Goal: Task Accomplishment & Management: Complete application form

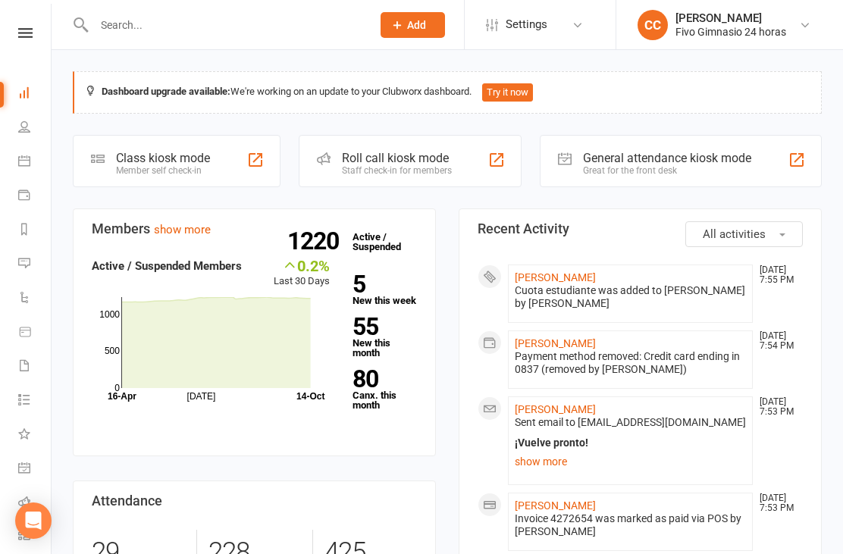
click at [596, 274] on link "[PERSON_NAME]" at bounding box center [555, 277] width 81 height 12
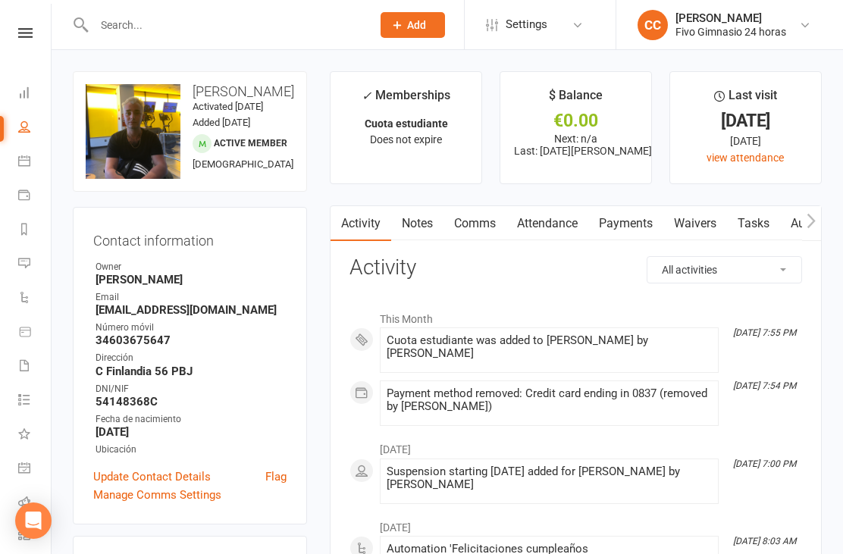
click at [703, 228] on link "Waivers" at bounding box center [696, 223] width 64 height 35
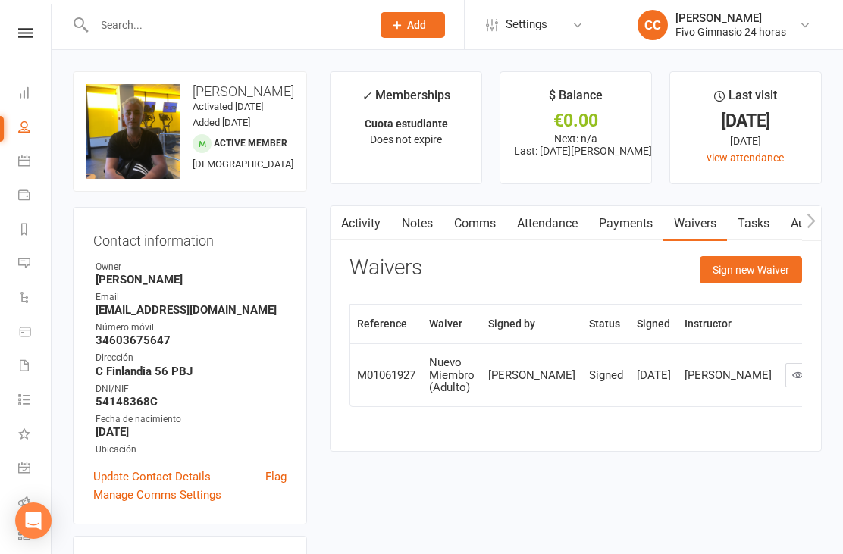
click at [761, 262] on button "Sign new Waiver" at bounding box center [751, 269] width 102 height 27
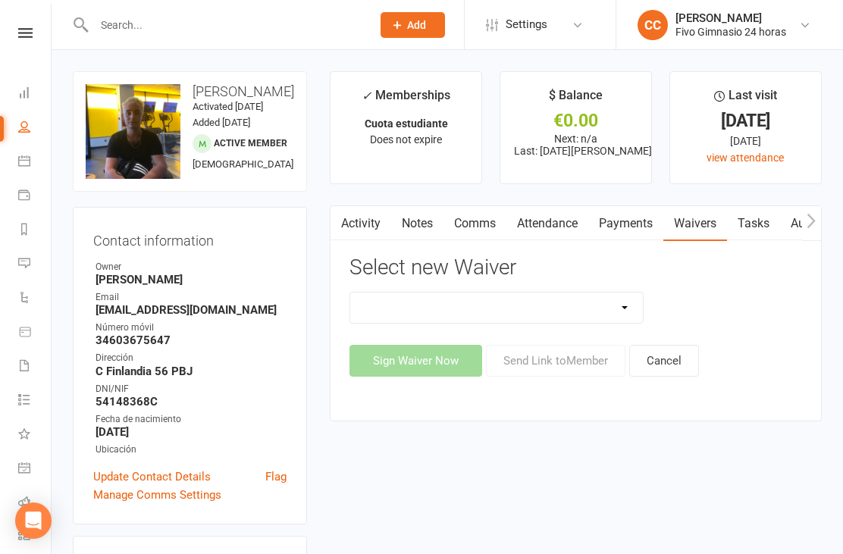
click at [563, 293] on select "Actualización De Datos De Pago Alta Online Certificación Finalización Contrato …" at bounding box center [496, 308] width 293 height 30
select select "1939"
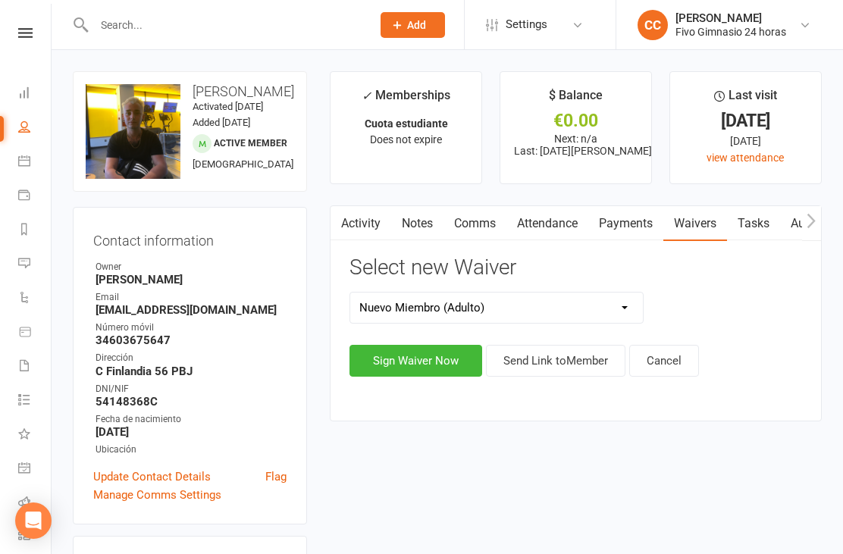
click at [406, 346] on button "Sign Waiver Now" at bounding box center [416, 361] width 133 height 32
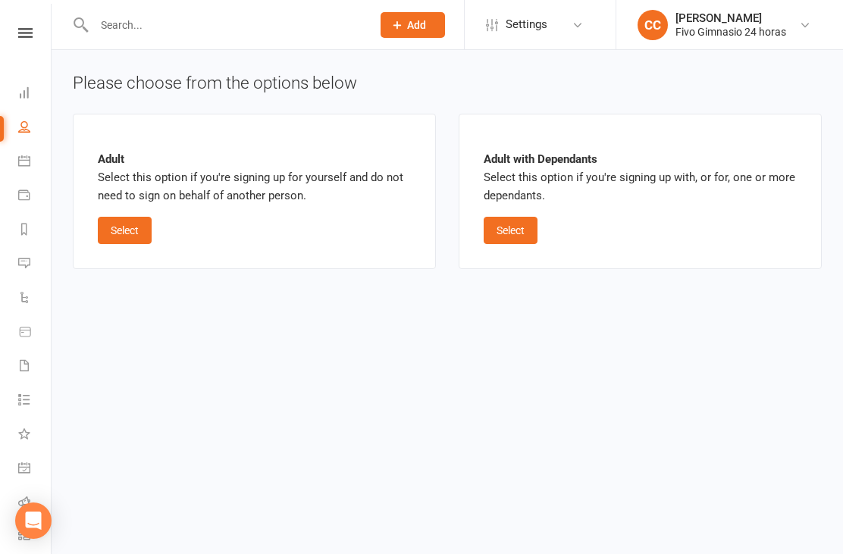
click at [131, 232] on button "Select" at bounding box center [125, 230] width 54 height 27
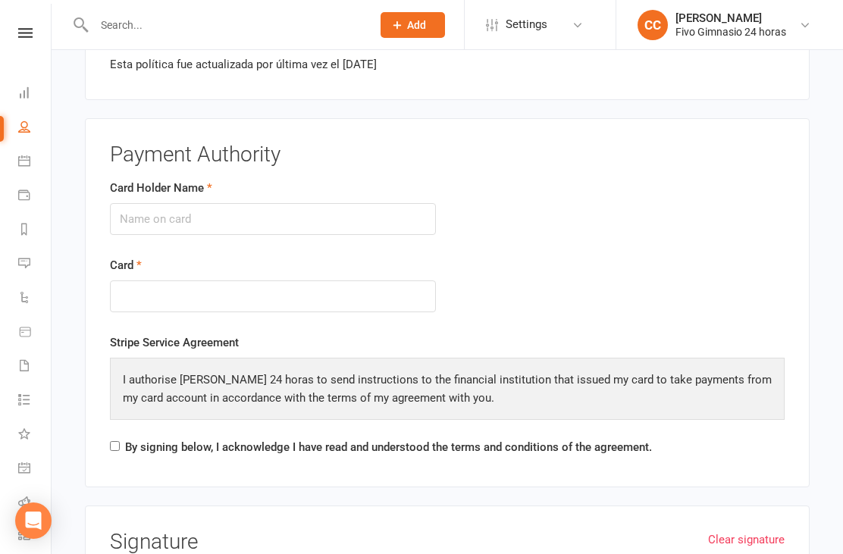
scroll to position [1652, 0]
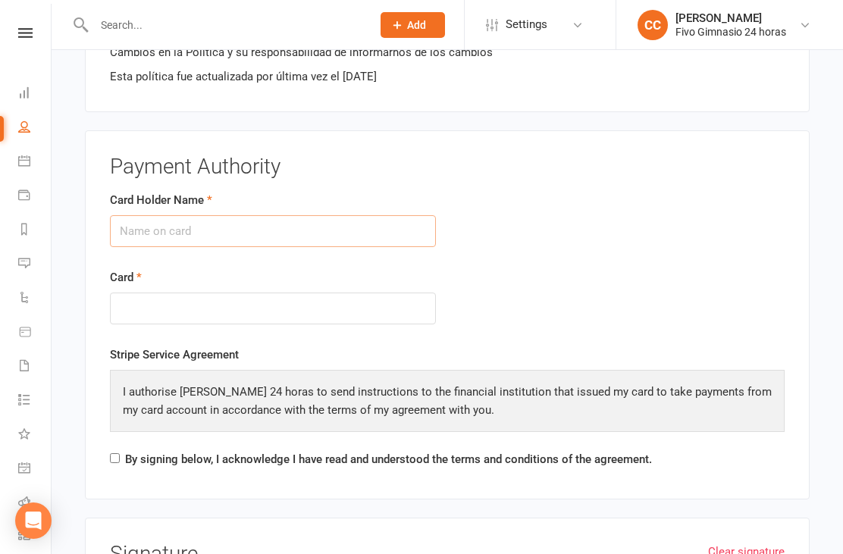
click at [240, 221] on input "Card Holder Name" at bounding box center [273, 231] width 326 height 32
click at [139, 215] on input "[PERSON_NAME]" at bounding box center [273, 231] width 326 height 32
click at [134, 217] on input "[PERSON_NAME]" at bounding box center [273, 231] width 326 height 32
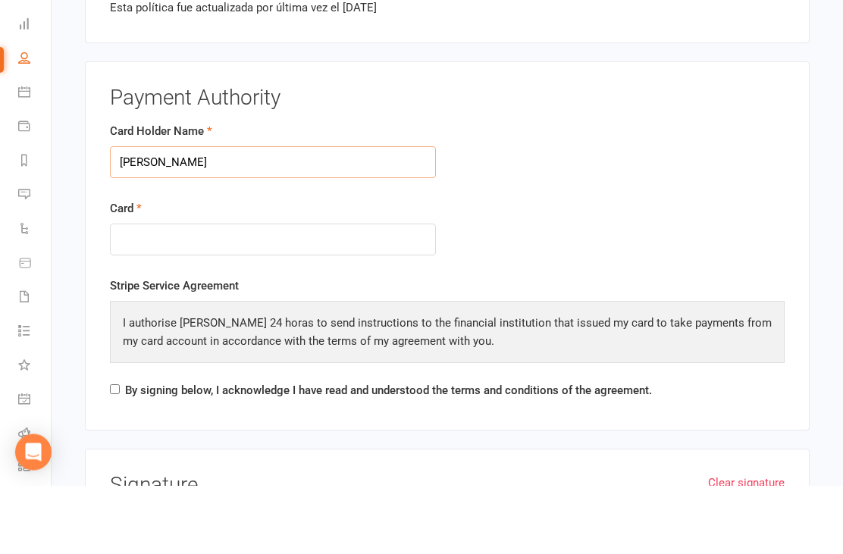
type input "[PERSON_NAME]"
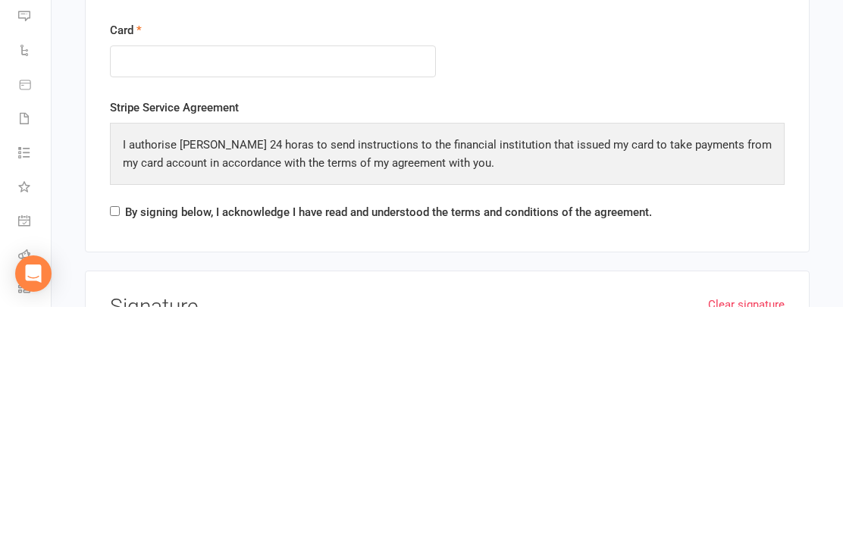
click at [113, 453] on input "By signing below, I acknowledge I have read and understood the terms and condit…" at bounding box center [115, 458] width 10 height 10
checkbox input "true"
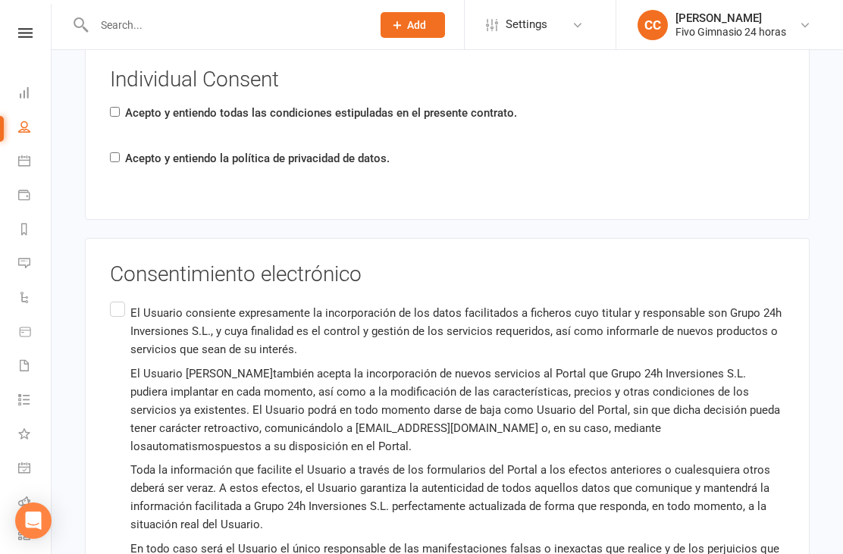
scroll to position [2473, 0]
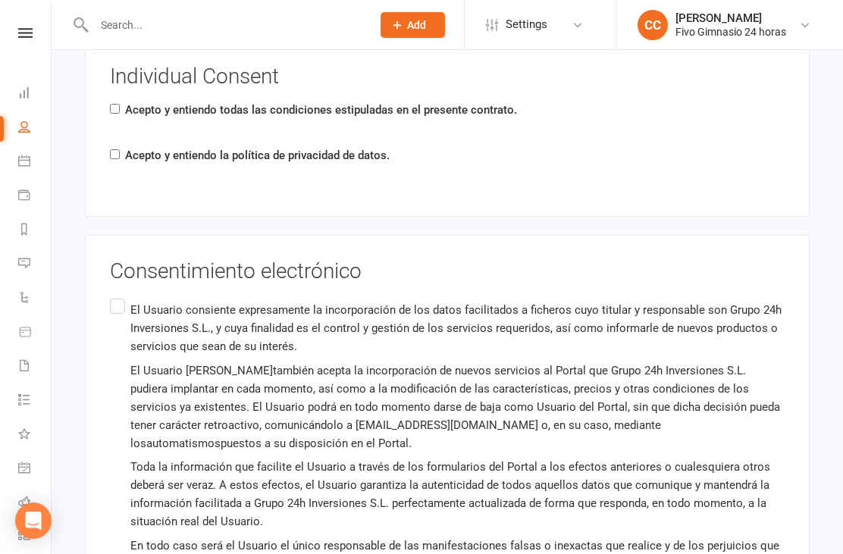
click at [118, 104] on input "Acepto y entiendo todas las condiciones estipuladas en el presente contrato." at bounding box center [115, 109] width 10 height 10
checkbox input "true"
click at [120, 149] on input "Acepto y entiendo la política de privacidad de datos." at bounding box center [115, 154] width 10 height 10
checkbox input "true"
click at [127, 296] on label "El Usuario consiente expresamente la incorporación de los datos facilitados a f…" at bounding box center [447, 438] width 675 height 284
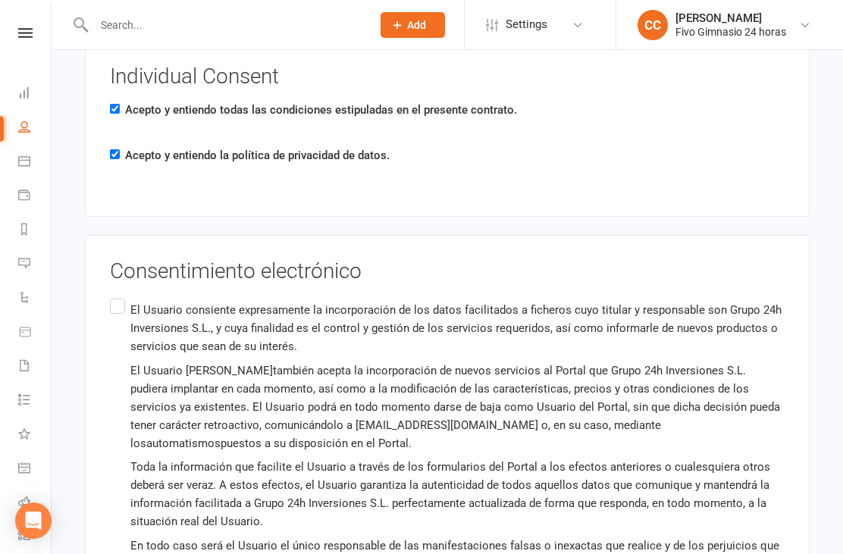
click at [120, 296] on input "El Usuario consiente expresamente la incorporación de los datos facilitados a f…" at bounding box center [115, 296] width 10 height 0
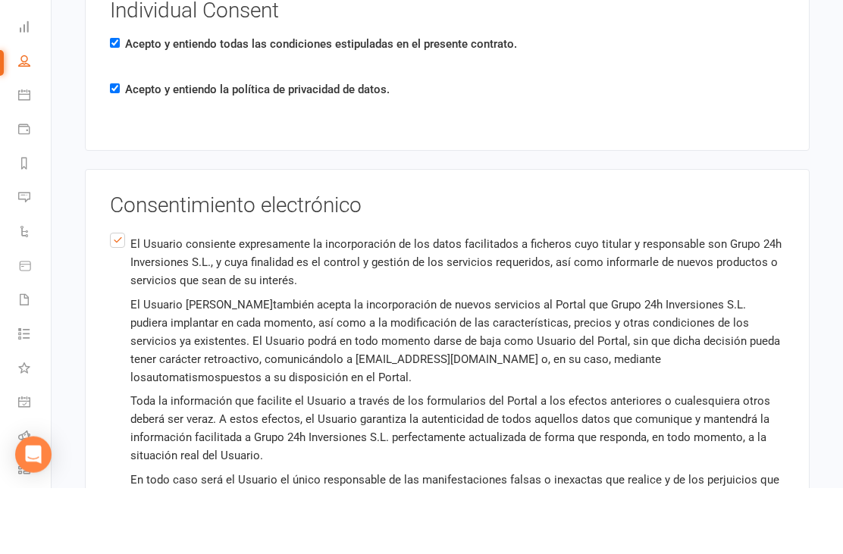
scroll to position [2594, 0]
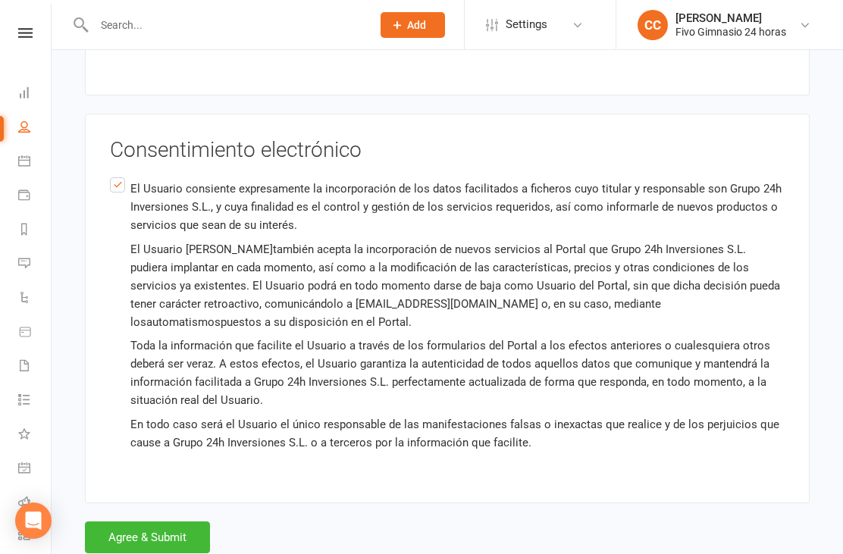
click at [177, 522] on button "Agree & Submit" at bounding box center [147, 538] width 125 height 32
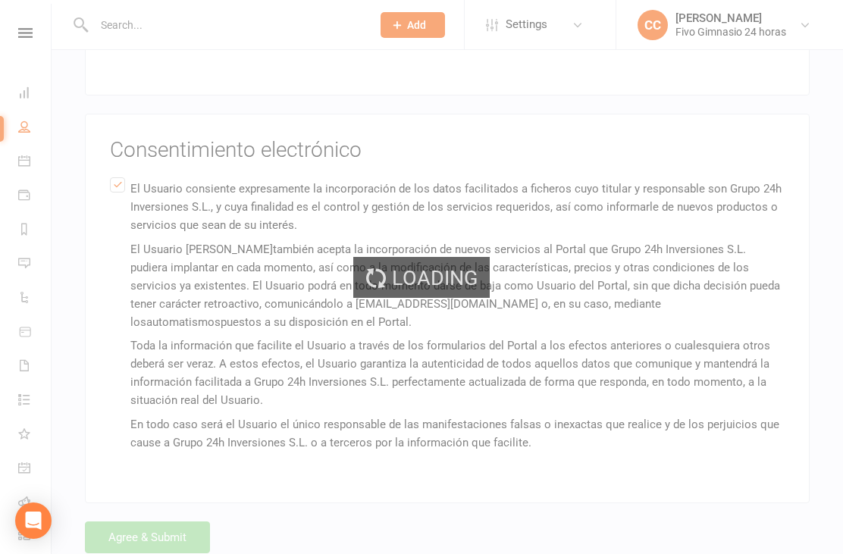
click at [180, 519] on div "Loading" at bounding box center [421, 277] width 843 height 554
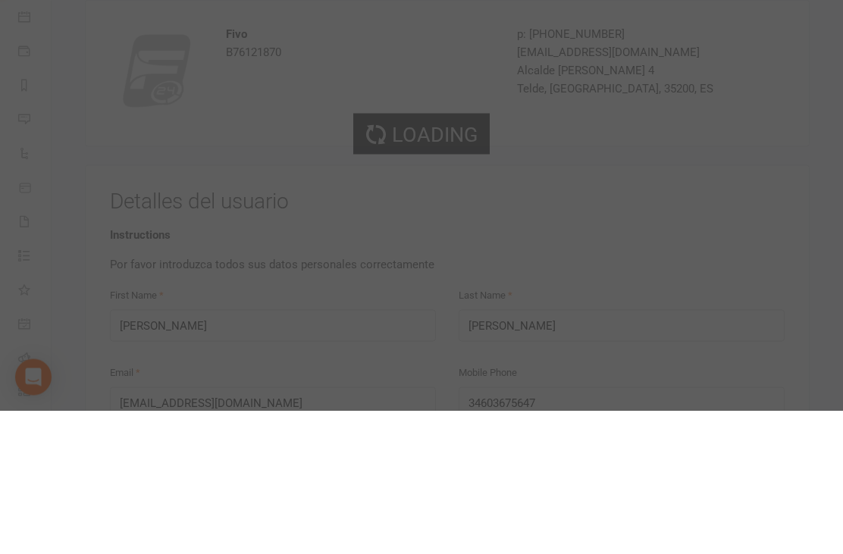
scroll to position [144, 0]
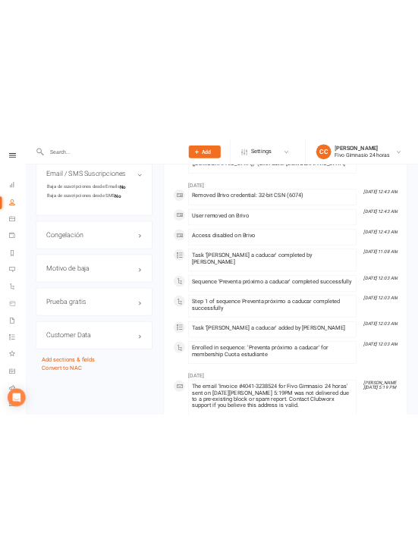
scroll to position [2902, 0]
